Goal: Transaction & Acquisition: Purchase product/service

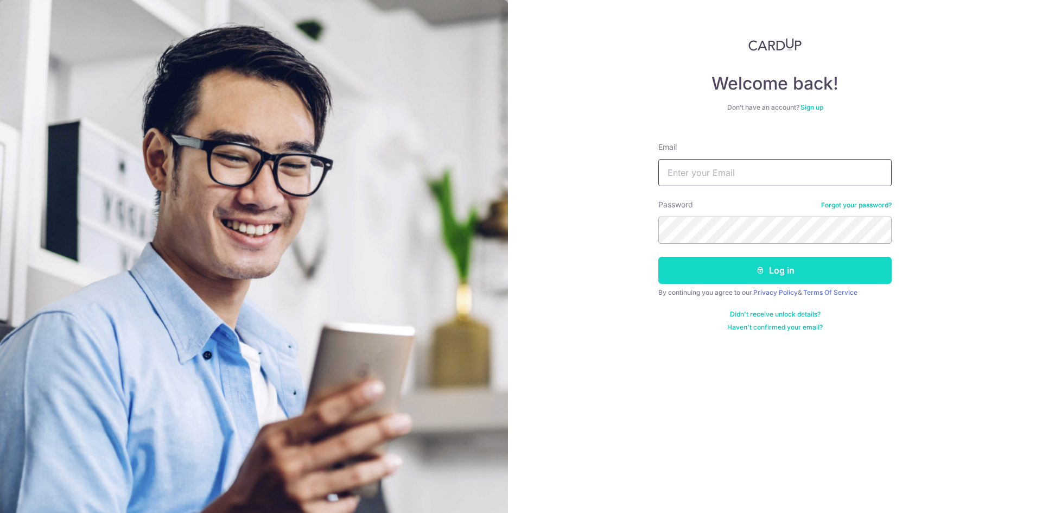
type input "[EMAIL_ADDRESS][DOMAIN_NAME]"
click at [703, 272] on button "Log in" at bounding box center [774, 270] width 233 height 27
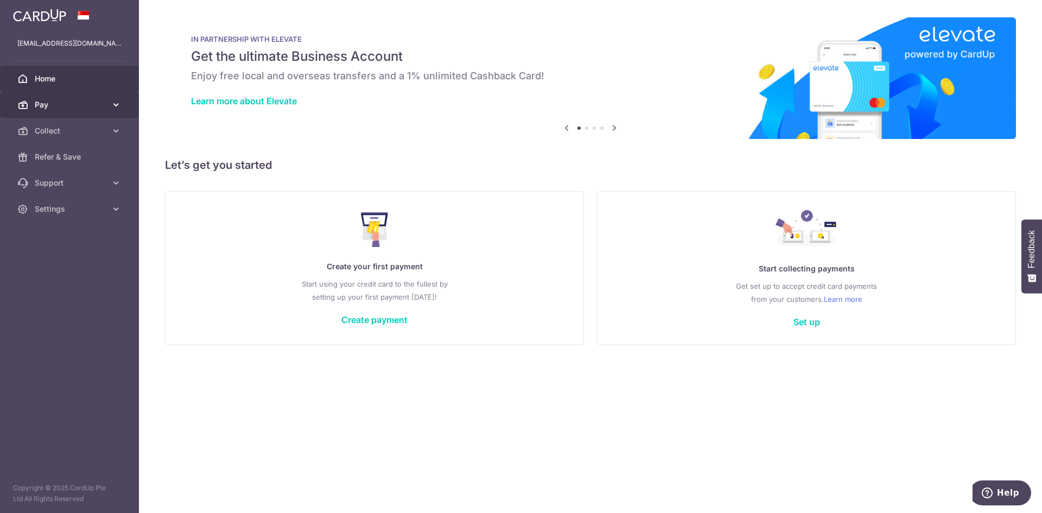
click at [84, 99] on link "Pay" at bounding box center [69, 105] width 139 height 26
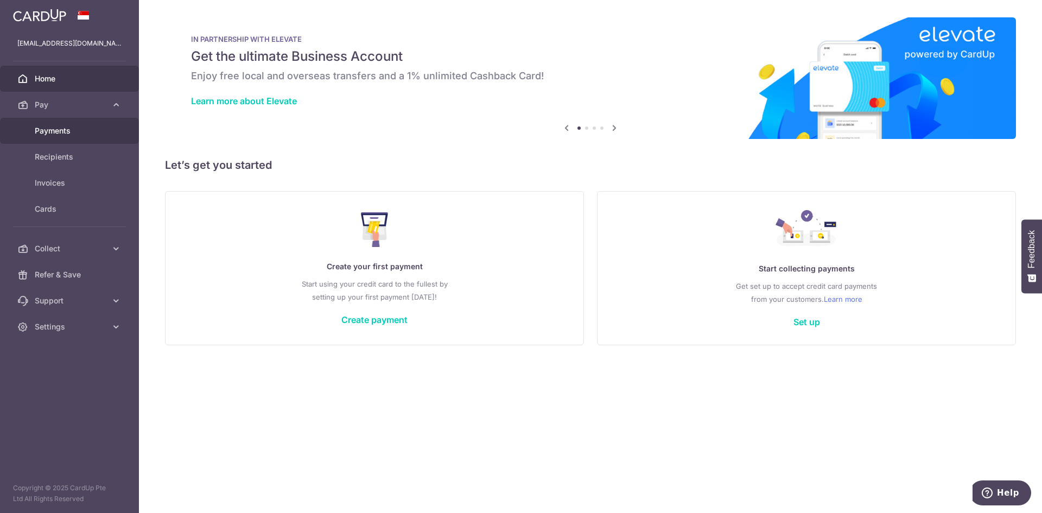
click at [74, 137] on link "Payments" at bounding box center [69, 131] width 139 height 26
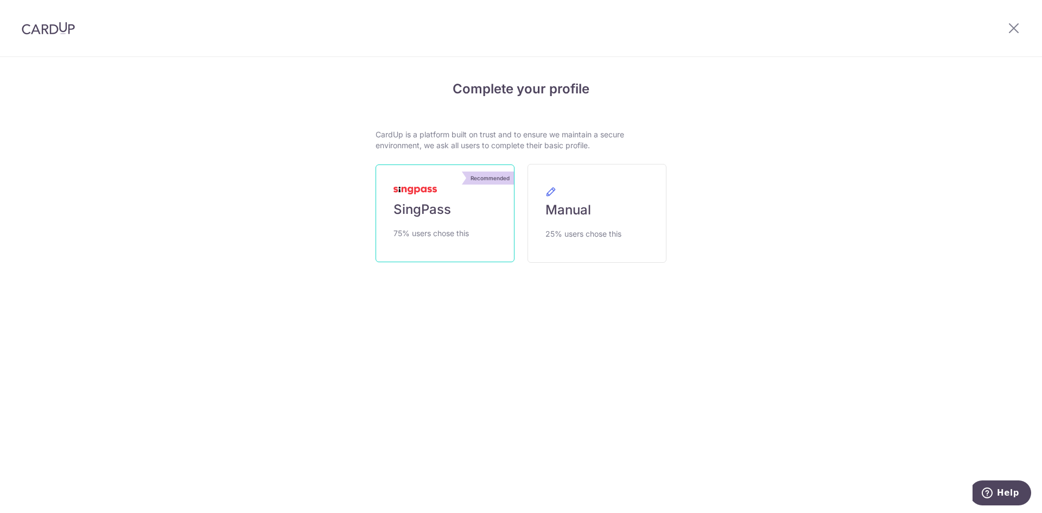
click at [458, 237] on span "75% users chose this" at bounding box center [430, 233] width 75 height 13
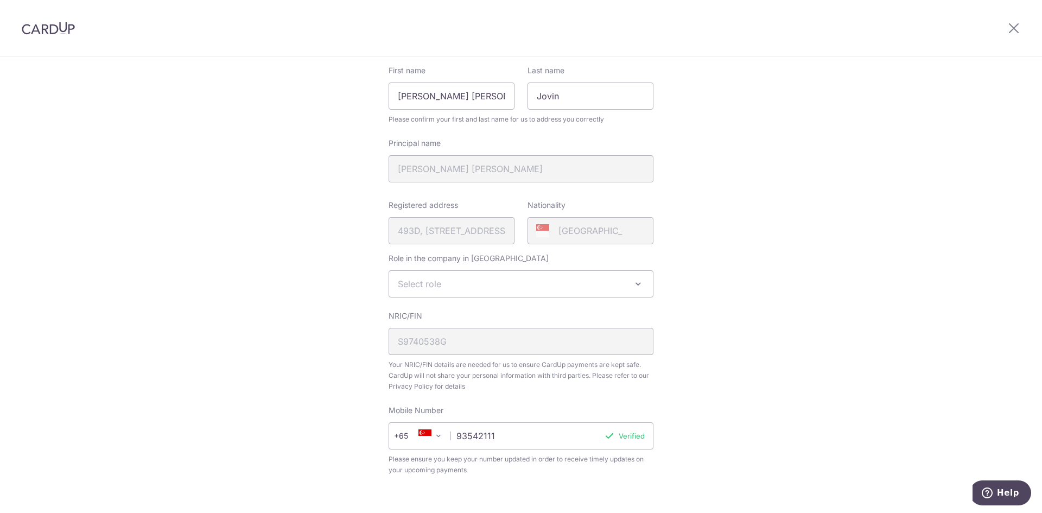
scroll to position [128, 0]
click at [551, 278] on span "Select role" at bounding box center [521, 285] width 264 height 26
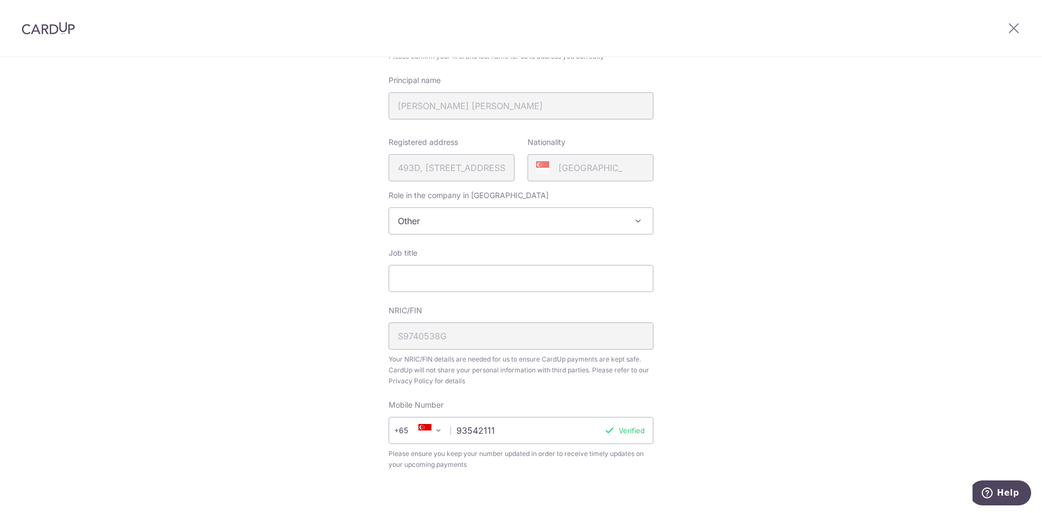
scroll to position [182, 0]
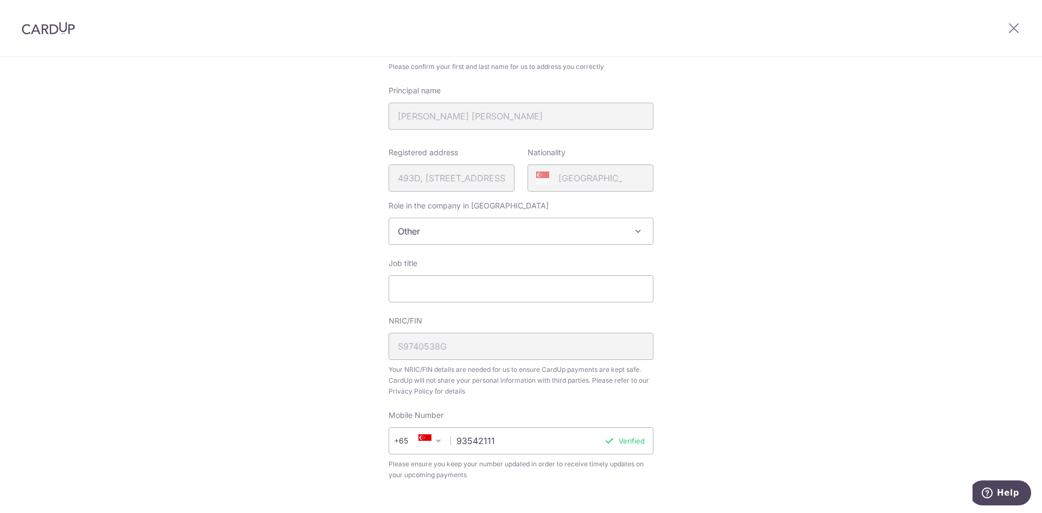
click at [516, 237] on span "Other" at bounding box center [521, 231] width 264 height 26
click at [511, 271] on input "search" at bounding box center [518, 263] width 264 height 22
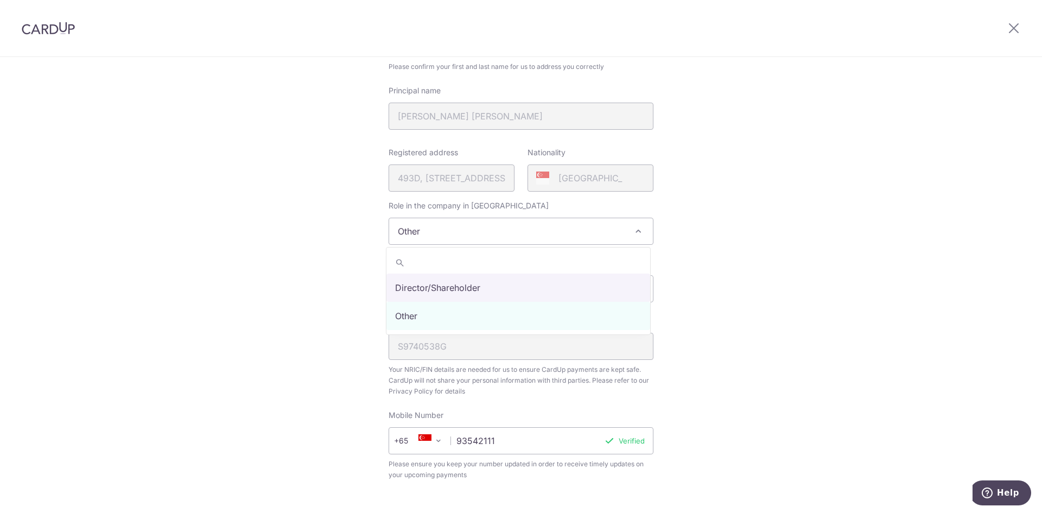
click at [622, 231] on span "Other" at bounding box center [521, 231] width 264 height 26
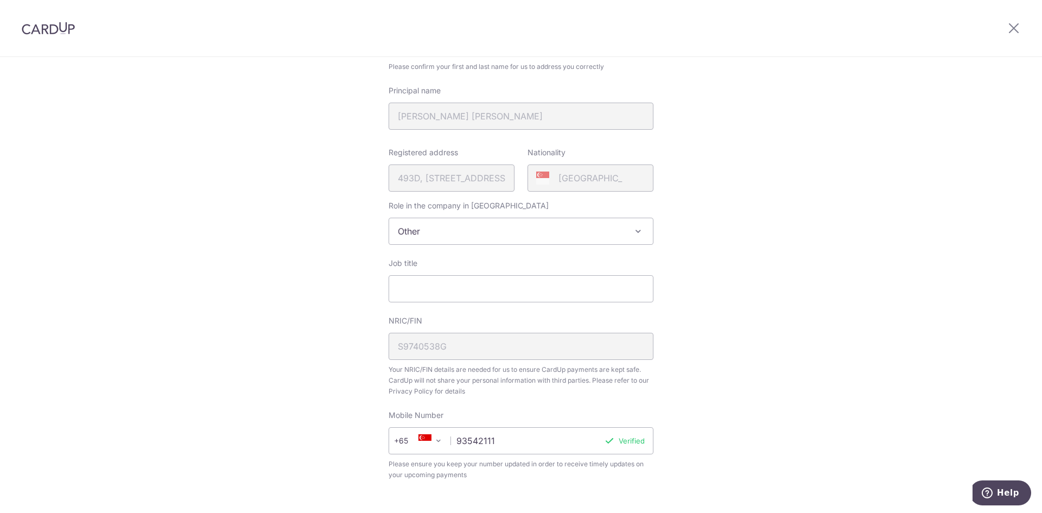
click at [644, 228] on span "Other" at bounding box center [521, 231] width 264 height 26
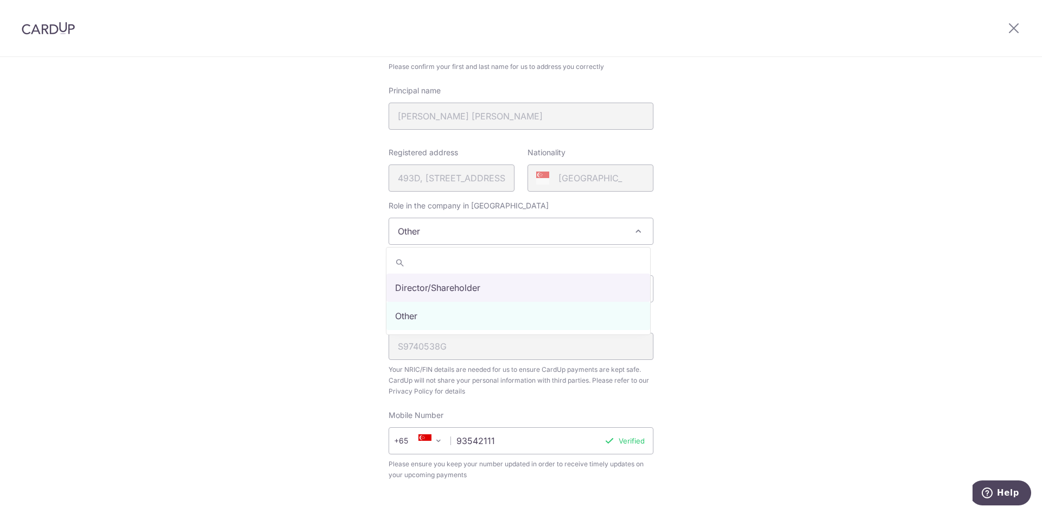
select select "director"
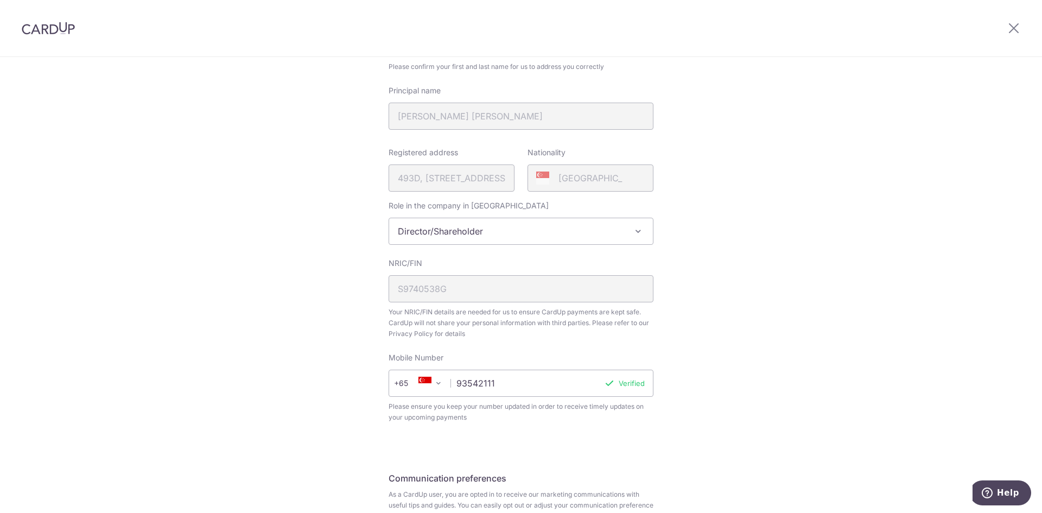
click at [617, 225] on span "Director/Shareholder" at bounding box center [521, 231] width 264 height 26
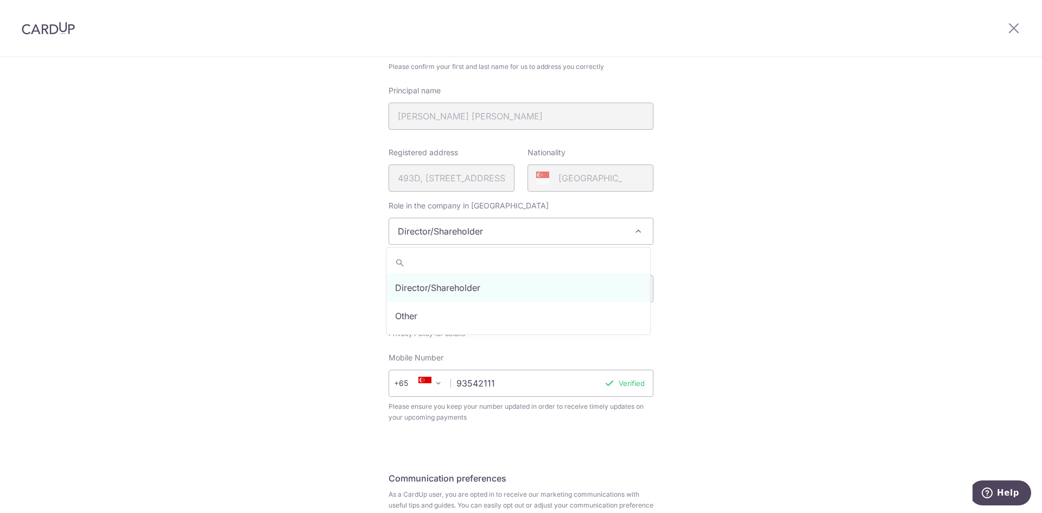
click at [693, 221] on div "Review your details Your Details Please provide your full name as per your NRIC…" at bounding box center [521, 248] width 1042 height 746
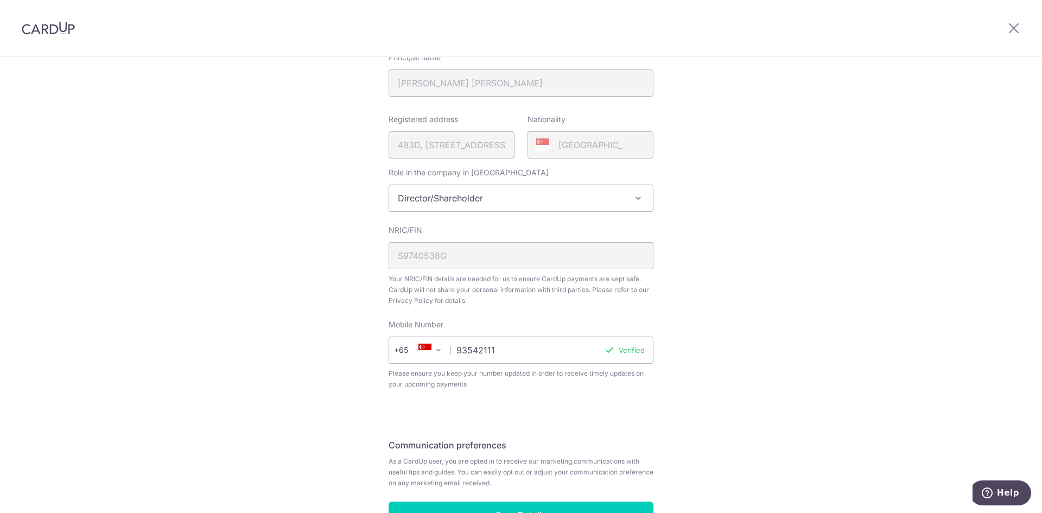
scroll to position [291, 0]
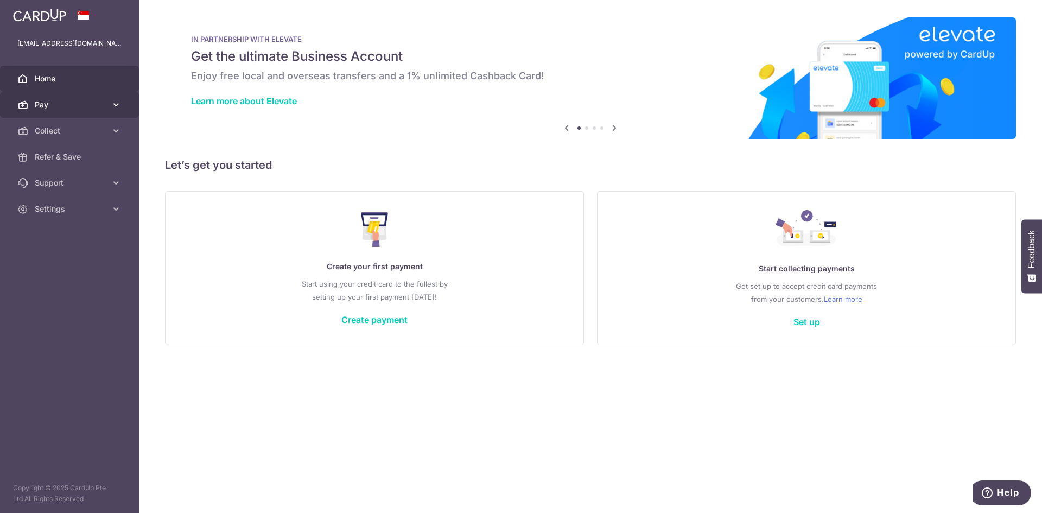
click at [60, 103] on span "Pay" at bounding box center [71, 104] width 72 height 11
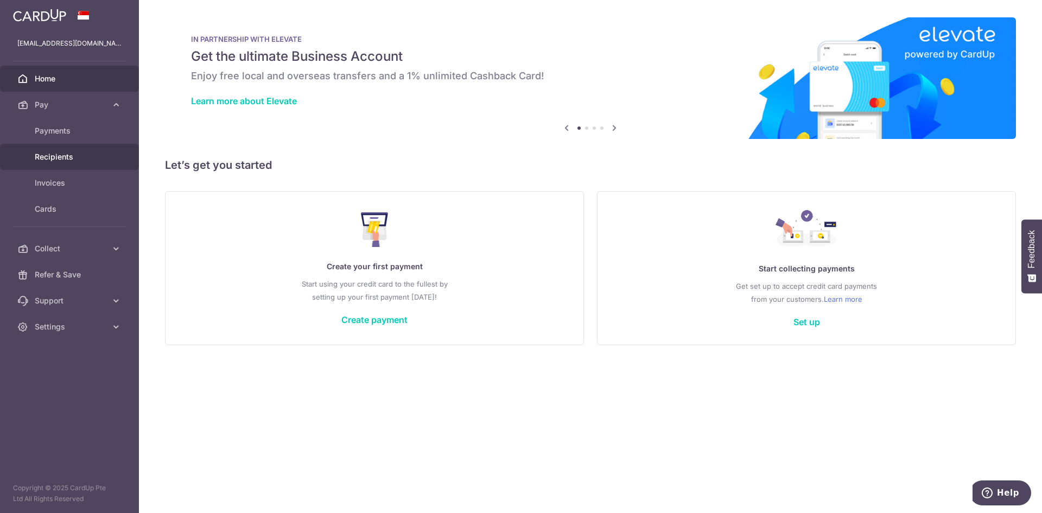
click at [68, 155] on span "Recipients" at bounding box center [71, 156] width 72 height 11
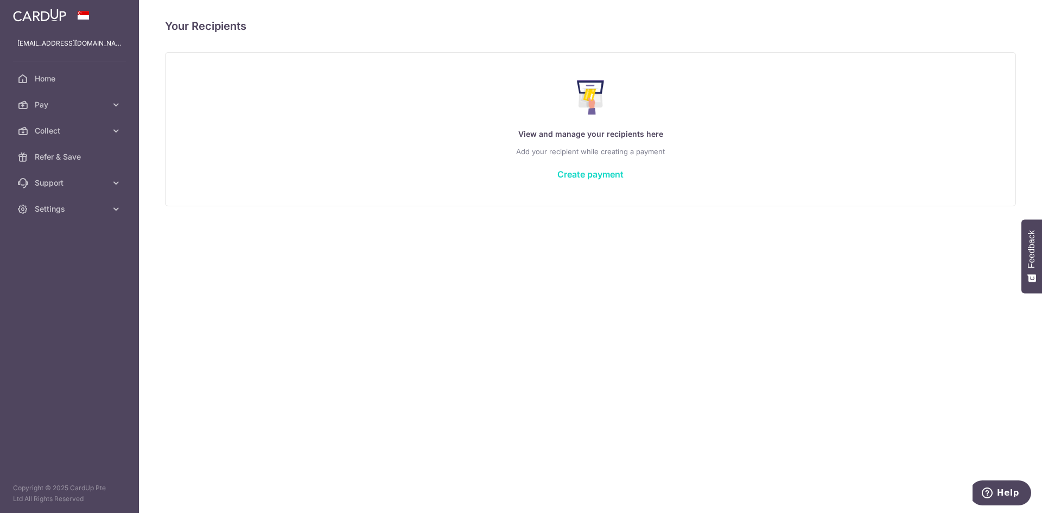
click at [623, 175] on link "Create payment" at bounding box center [590, 174] width 66 height 11
